Goal: Task Accomplishment & Management: Complete application form

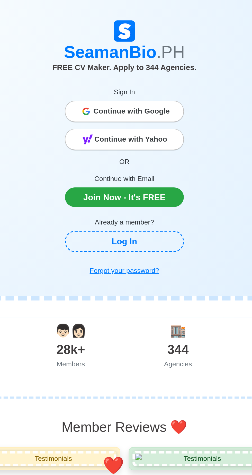
click at [99, 67] on div "Continue with Google" at bounding box center [126, 67] width 72 height 10
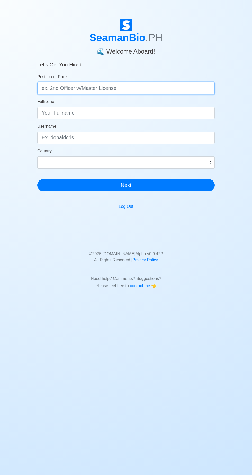
click at [176, 92] on input "Position or Rank" at bounding box center [125, 88] width 177 height 12
type input "Ordinary seaman"
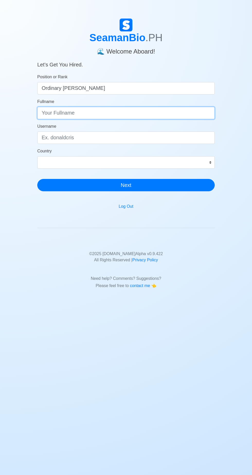
click at [176, 114] on input "Fullname" at bounding box center [125, 113] width 177 height 12
type input "Justine alloso sinense"
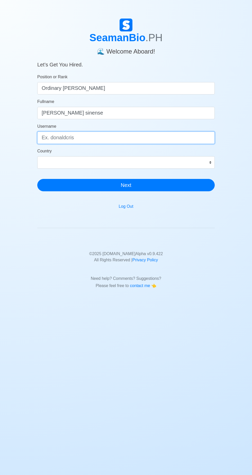
click at [180, 138] on input "Username" at bounding box center [125, 137] width 177 height 12
type input "Justinealloso"
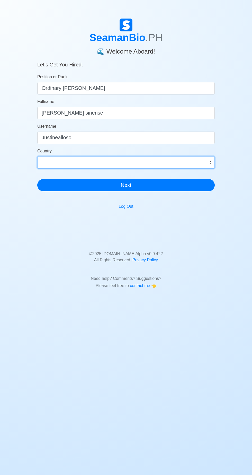
click at [206, 168] on select "Afghanistan Åland Islands Albania Algeria American Samoa Andorra Angola Anguill…" at bounding box center [125, 162] width 177 height 12
select select "PH"
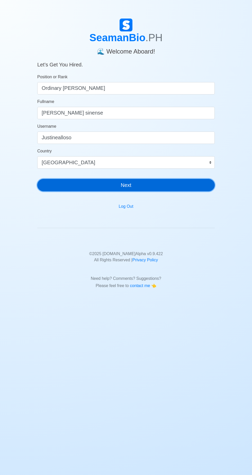
click at [179, 188] on button "Next" at bounding box center [125, 185] width 177 height 12
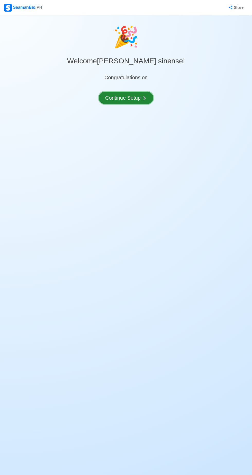
click at [146, 100] on icon at bounding box center [144, 98] width 6 height 6
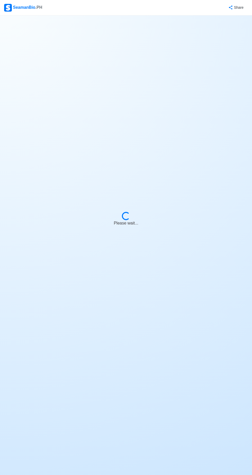
select select "Visible for Hiring"
select select "PH"
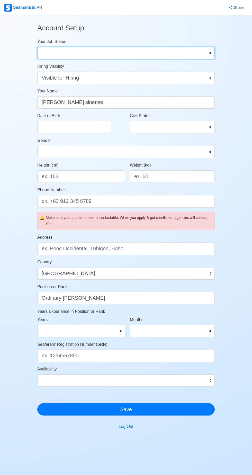
click at [213, 55] on select "Onboard Actively Looking for Job Not Looking for Job" at bounding box center [125, 53] width 177 height 12
select select "Actively Looking for Job"
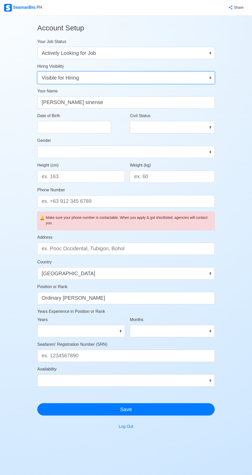
click at [208, 82] on select "Visible for Hiring Not Visible for Hiring" at bounding box center [125, 78] width 177 height 12
click at [84, 126] on input "Date of Birth" at bounding box center [74, 127] width 74 height 12
select select "****"
select select "******"
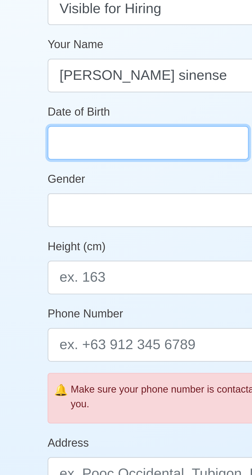
click at [80, 127] on input "Date of Birth" at bounding box center [74, 127] width 74 height 12
select select "****"
select select "******"
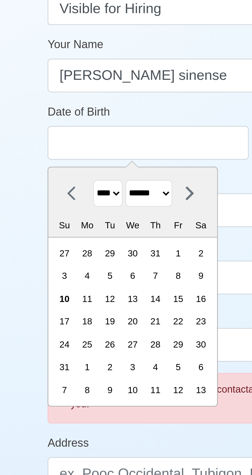
click at [63, 146] on select "**** **** **** **** **** **** **** **** **** **** **** **** **** **** **** ****…" at bounding box center [59, 146] width 11 height 10
select select "****"
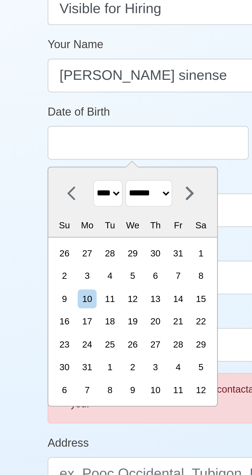
click at [83, 144] on select "******* ******** ***** ***** *** **** **** ****** ********* ******* ******** **…" at bounding box center [74, 146] width 17 height 10
select select "********"
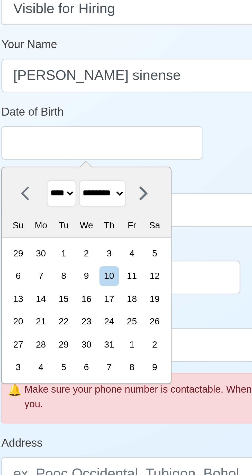
click at [79, 179] on div "10" at bounding box center [76, 175] width 7 height 7
type input "12/10/1998"
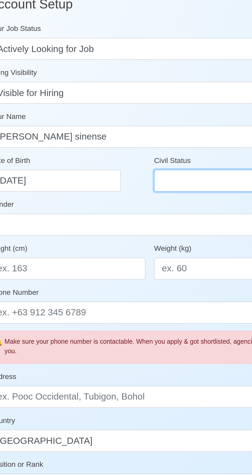
click at [153, 129] on select "Single Married Widowed Separated" at bounding box center [172, 127] width 85 height 12
select select "Single"
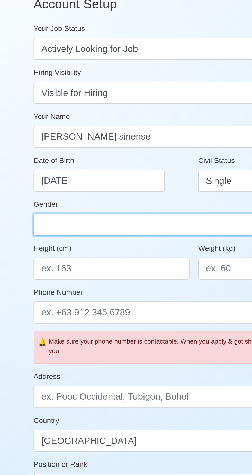
click at [112, 154] on select "Male Female" at bounding box center [125, 152] width 177 height 12
select select "[DEMOGRAPHIC_DATA]"
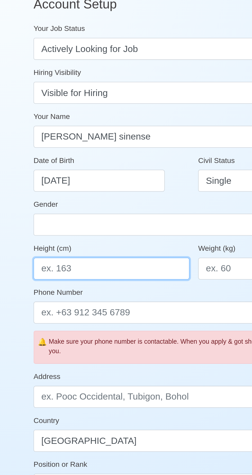
click at [109, 177] on input "Height (cm)" at bounding box center [81, 176] width 88 height 12
type input "164"
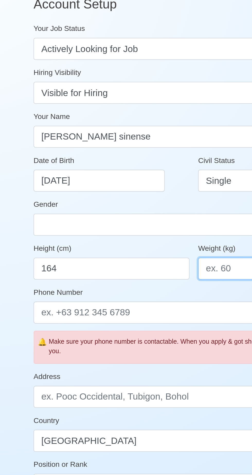
click at [144, 176] on input "Weight (kg)" at bounding box center [172, 176] width 85 height 12
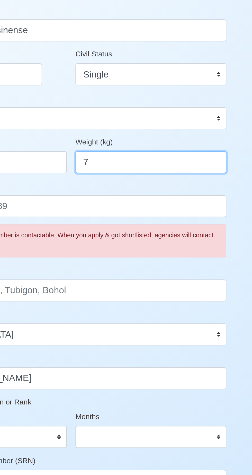
click at [190, 178] on input "7" at bounding box center [172, 176] width 85 height 12
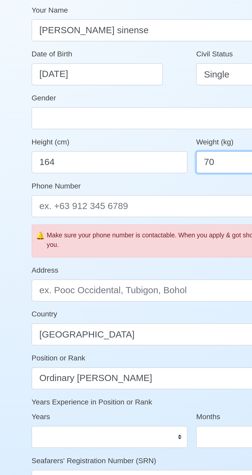
type input "70"
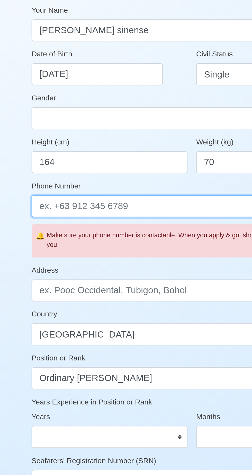
click at [108, 201] on input "Phone Number" at bounding box center [125, 201] width 177 height 12
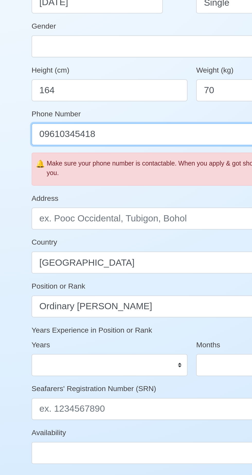
type input "09610345418"
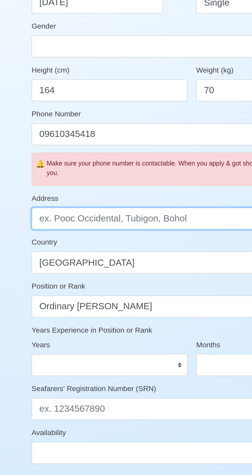
click at [130, 249] on input "Address" at bounding box center [125, 248] width 177 height 12
type input "462 camia street east service road alabang muntinlupa"
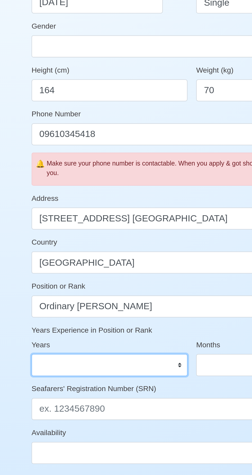
click at [121, 335] on select "0 1 2 3 4 5 6 7 8 9 10 11 12 13 14 15 16 17 18 19 20 21 22 23 24 25 26 27 28 29…" at bounding box center [81, 331] width 88 height 12
select select "3"
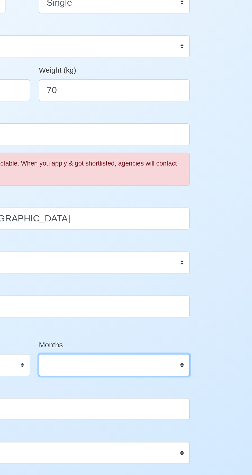
click at [213, 330] on select "0 1 2 3 4 5 6 7 8 9 10 11" at bounding box center [172, 331] width 85 height 12
select select "11"
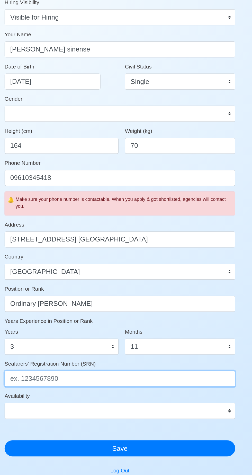
click at [150, 354] on input "Seafarers' Registration Number (SRN)" at bounding box center [125, 355] width 177 height 12
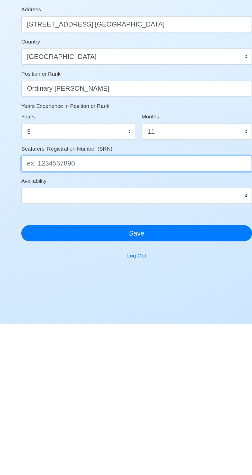
scroll to position [5, 0]
type input "9812100032"
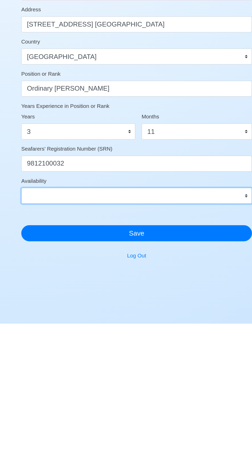
click at [190, 379] on select "Immediate Sep 2025 Oct 2025 Nov 2025 Dec 2025 Jan 2026 Feb 2026 Mar 2026 Apr 20…" at bounding box center [125, 376] width 177 height 12
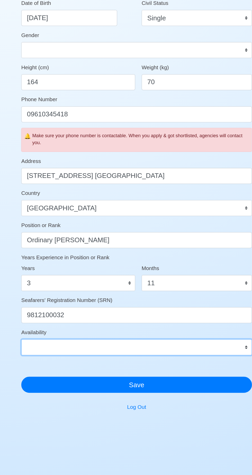
select select "4102416000000"
click at [179, 376] on select "Immediate Sep 2025 Oct 2025 Nov 2025 Dec 2025 Jan 2026 Feb 2026 Mar 2026 Apr 20…" at bounding box center [125, 376] width 177 height 12
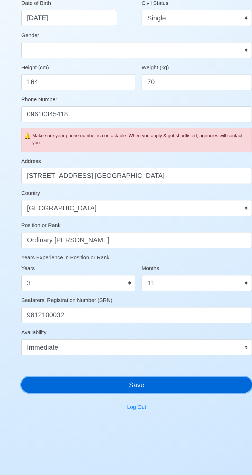
click at [170, 406] on button "Save" at bounding box center [125, 405] width 177 height 12
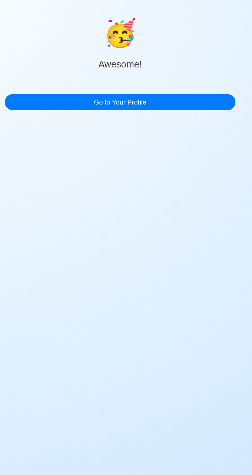
scroll to position [0, 0]
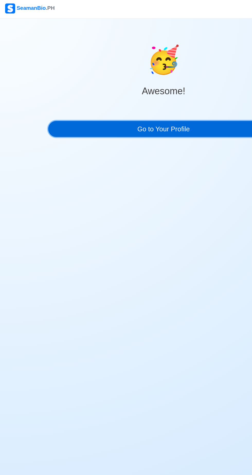
click at [164, 102] on link "Go to Your Profile" at bounding box center [125, 100] width 177 height 12
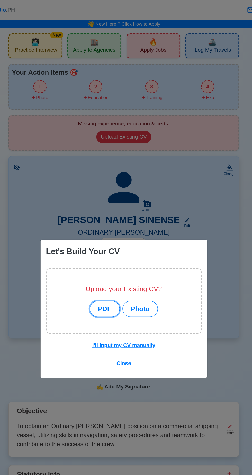
click at [108, 239] on button "PDF" at bounding box center [111, 237] width 23 height 12
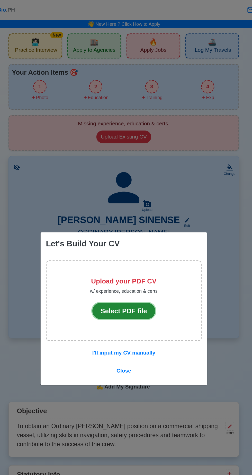
click at [108, 239] on button "Select PDF file" at bounding box center [126, 239] width 49 height 12
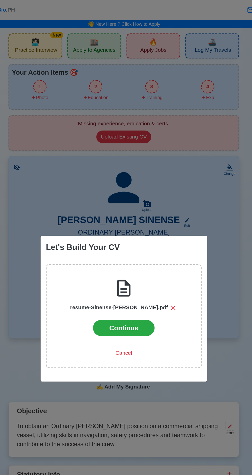
click at [133, 254] on button "Continue" at bounding box center [126, 252] width 48 height 12
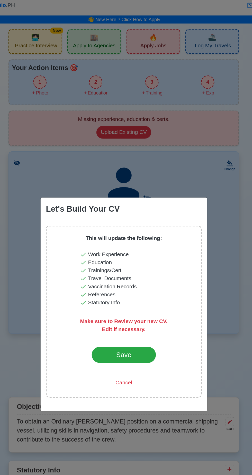
click at [104, 278] on div "This will update the following: Work Experience Education Trainings/Cert Travel…" at bounding box center [125, 243] width 67 height 119
click at [119, 280] on div "Save" at bounding box center [126, 276] width 24 height 8
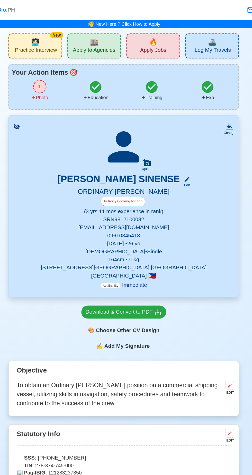
click at [99, 70] on div "Education" at bounding box center [104, 69] width 43 height 16
click at [57, 69] on div "1" at bounding box center [61, 66] width 10 height 10
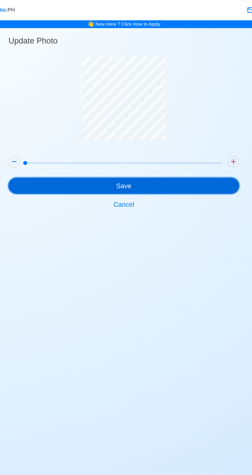
click at [96, 146] on button "Save" at bounding box center [125, 143] width 177 height 12
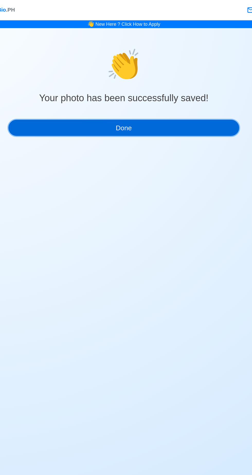
click at [76, 100] on button "Done" at bounding box center [125, 98] width 177 height 12
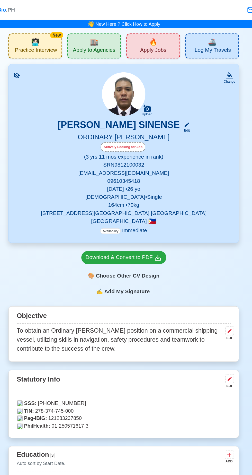
click at [156, 38] on span "Apply Jobs" at bounding box center [149, 39] width 20 height 6
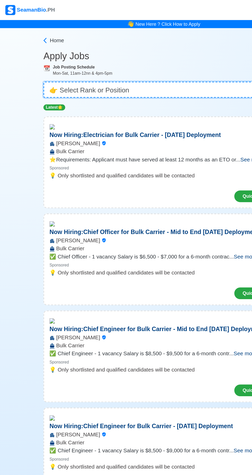
click at [144, 69] on select "👉 Select Rank or Position Master Chief Officer 2nd Officer 3rd Officer Junior O…" at bounding box center [125, 69] width 185 height 12
select select "Ordinary [PERSON_NAME]"
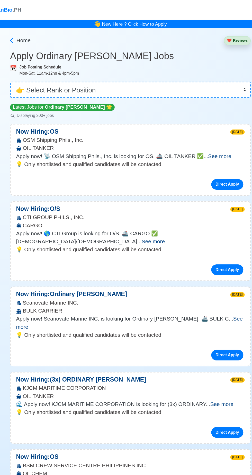
click at [153, 183] on span "See more" at bounding box center [144, 185] width 18 height 4
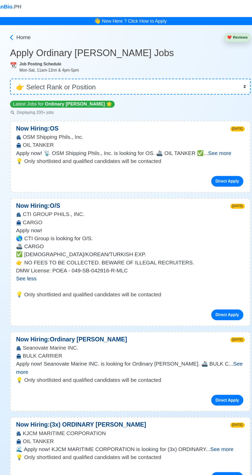
click at [201, 283] on span "See more" at bounding box center [125, 285] width 174 height 11
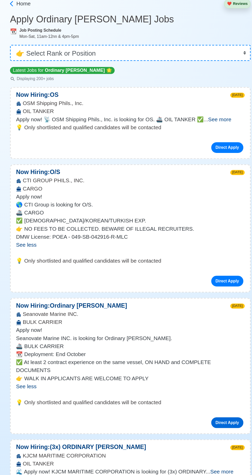
click at [201, 354] on link "Direct Apply" at bounding box center [200, 353] width 25 height 8
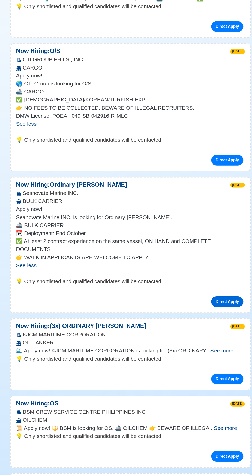
scroll to position [12, 0]
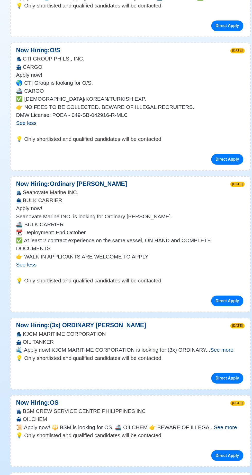
click at [204, 378] on span "See more" at bounding box center [197, 378] width 18 height 4
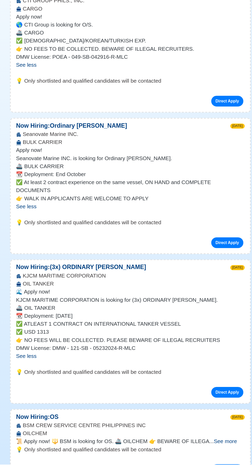
scroll to position [73, 0]
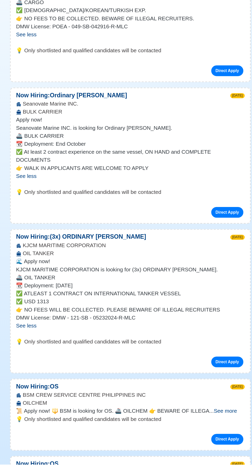
click at [204, 434] on span "See more" at bounding box center [199, 433] width 18 height 4
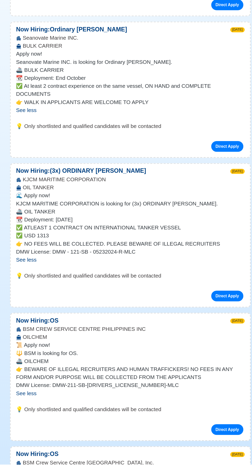
scroll to position [128, 0]
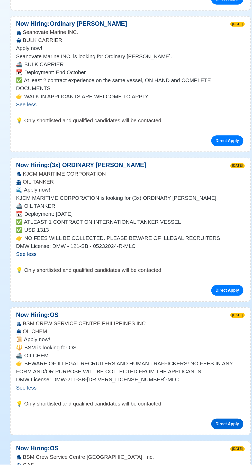
click at [203, 445] on link "Direct Apply" at bounding box center [200, 443] width 25 height 8
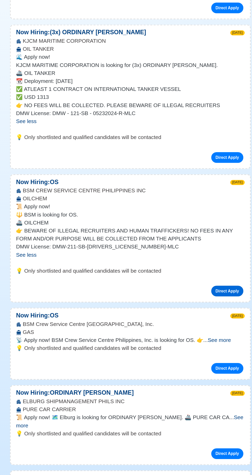
scroll to position [238, 0]
click at [207, 431] on span "See more" at bounding box center [125, 433] width 175 height 11
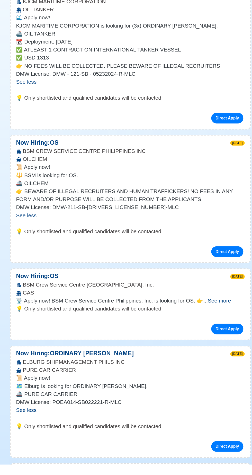
scroll to position [260, 0]
click at [201, 460] on link "Direct Apply" at bounding box center [200, 460] width 25 height 8
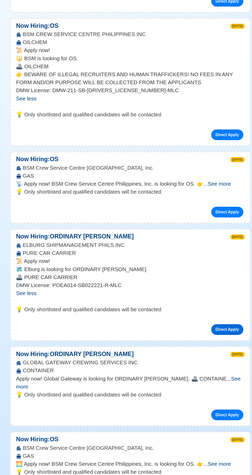
scroll to position [360, 0]
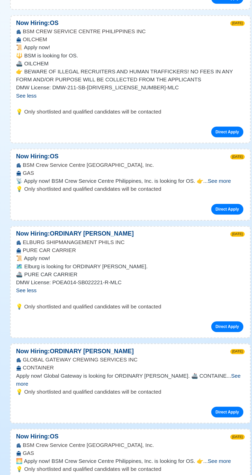
click at [204, 398] on span "See more" at bounding box center [124, 401] width 173 height 11
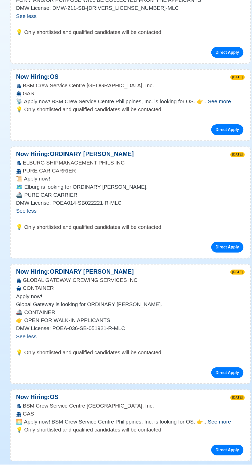
scroll to position [413, 0]
click at [203, 405] on link "Direct Apply" at bounding box center [200, 404] width 25 height 8
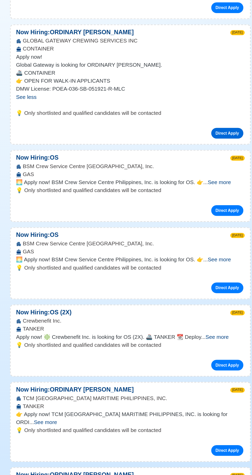
scroll to position [607, 0]
click at [202, 368] on span "See more" at bounding box center [193, 366] width 18 height 4
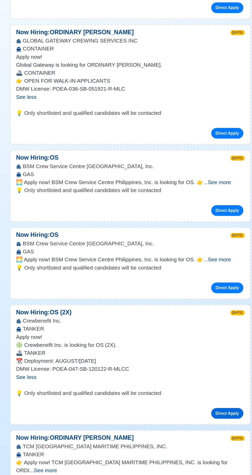
click at [202, 423] on link "Direct Apply" at bounding box center [200, 425] width 25 height 8
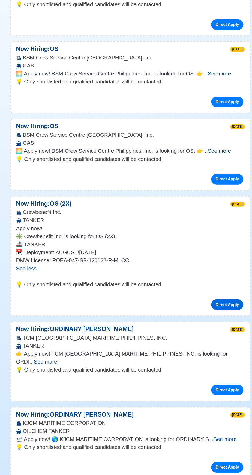
scroll to position [692, 0]
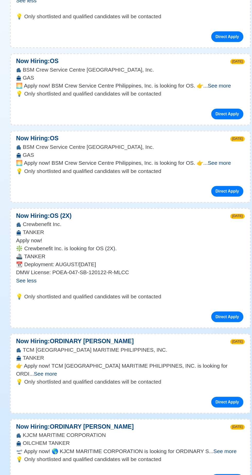
click at [69, 382] on span "See more" at bounding box center [61, 384] width 18 height 4
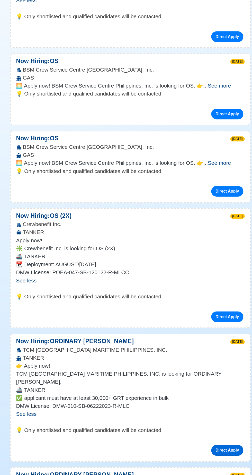
click at [200, 439] on link "Direct Apply" at bounding box center [200, 443] width 25 height 8
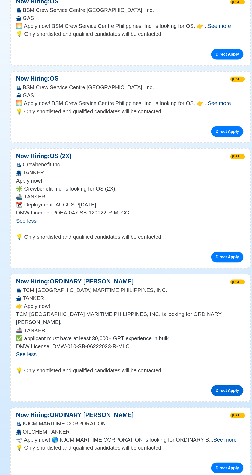
scroll to position [751, 0]
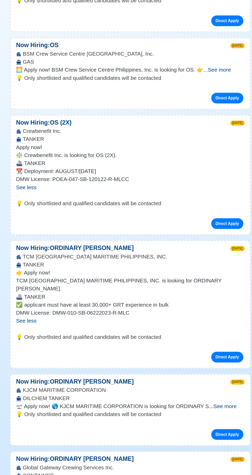
click at [202, 420] on span "See more" at bounding box center [199, 422] width 18 height 4
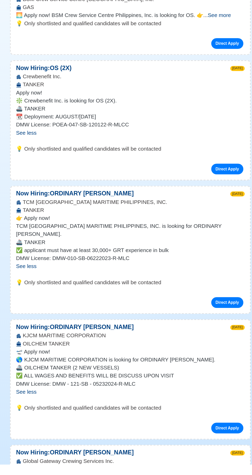
scroll to position [785, 0]
click at [200, 442] on link "Direct Apply" at bounding box center [200, 446] width 25 height 8
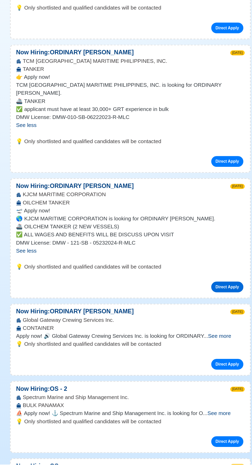
scroll to position [894, 0]
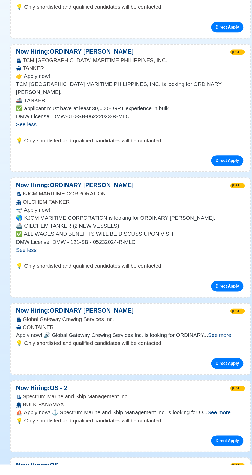
click at [200, 452] on link "Direct Apply" at bounding box center [200, 456] width 25 height 8
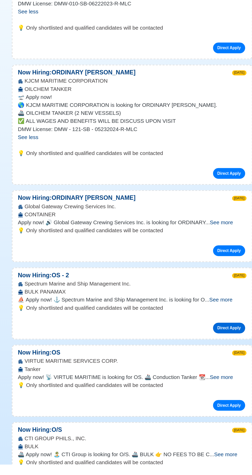
scroll to position [981, 0]
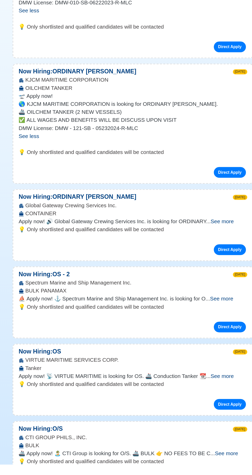
click at [202, 404] on span "See more" at bounding box center [195, 406] width 18 height 4
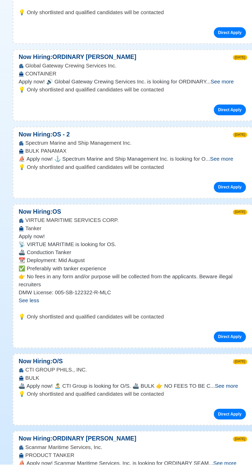
scroll to position [1112, 0]
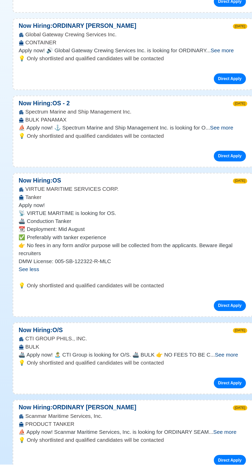
click at [202, 388] on span "See more" at bounding box center [198, 390] width 18 height 4
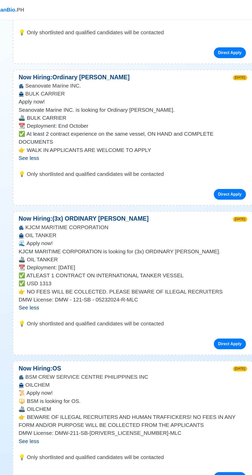
scroll to position [0, 0]
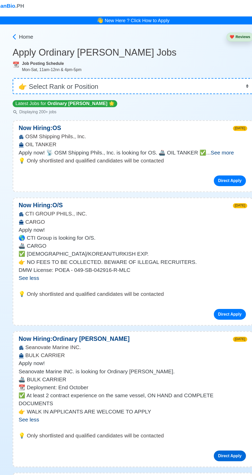
click at [200, 353] on link "Direct Apply" at bounding box center [200, 353] width 25 height 8
